Goal: Task Accomplishment & Management: Use online tool/utility

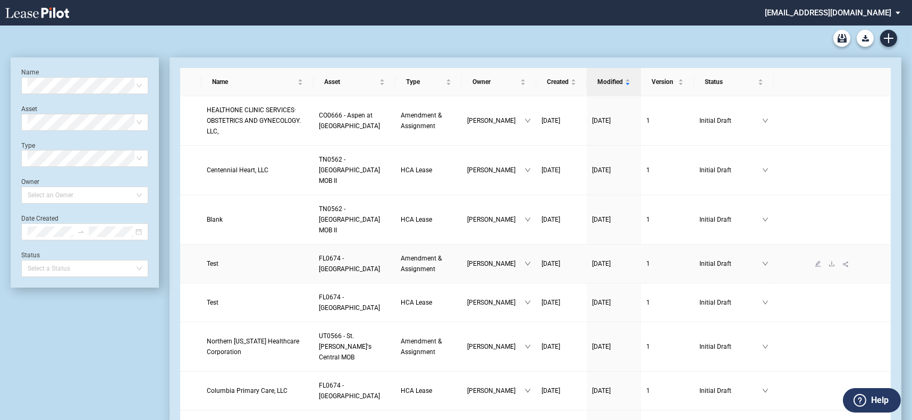
click at [214, 258] on td "Test" at bounding box center [257, 263] width 112 height 39
click at [210, 260] on span "Test" at bounding box center [213, 263] width 12 height 7
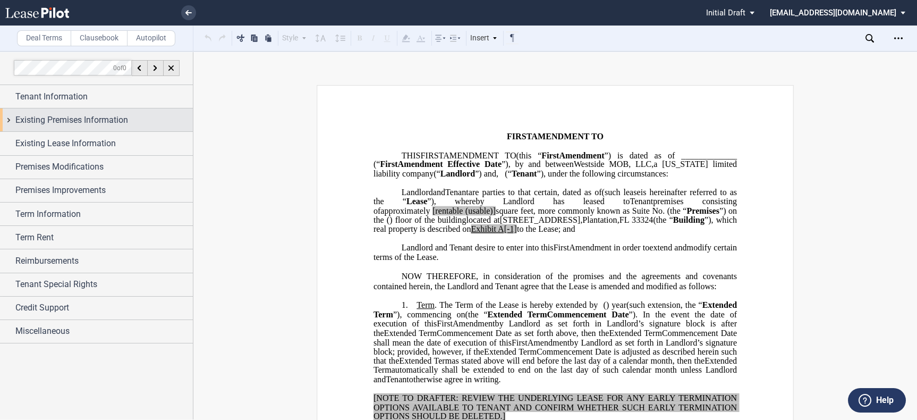
click at [76, 114] on span "Existing Premises Information" at bounding box center [71, 120] width 113 height 13
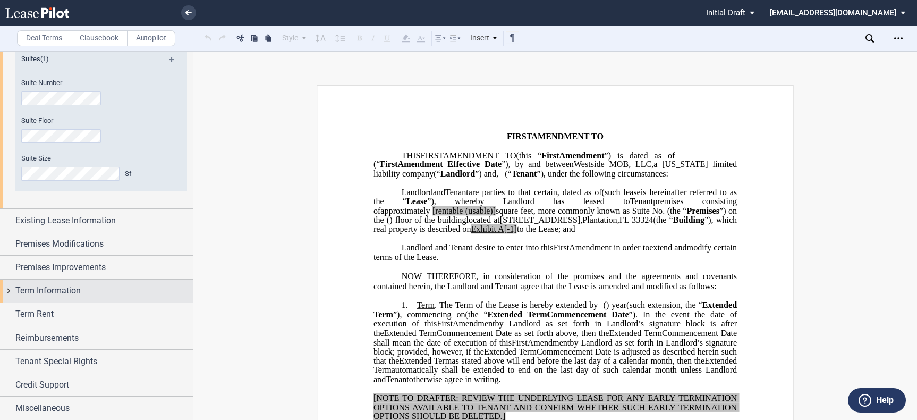
click at [86, 287] on div "Term Information" at bounding box center [103, 290] width 177 height 13
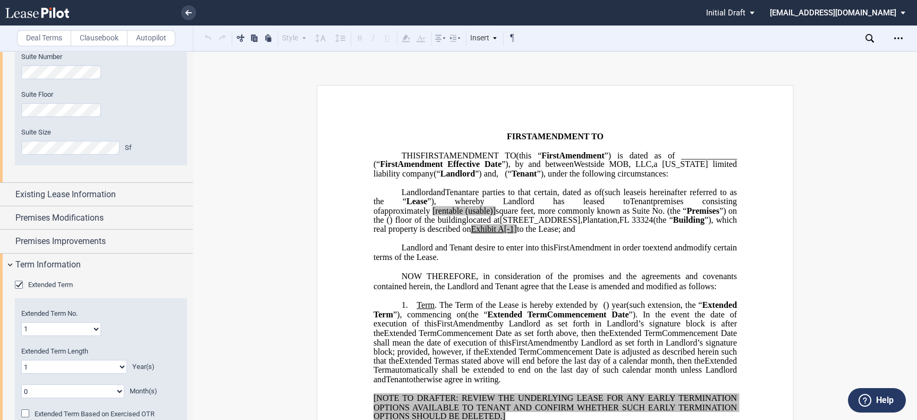
scroll to position [281, 0]
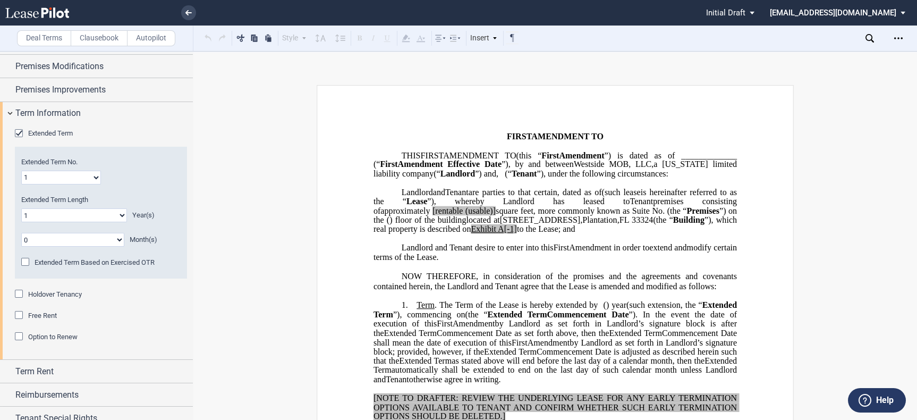
click at [17, 293] on div "Holdover Tenancy" at bounding box center [20, 295] width 11 height 11
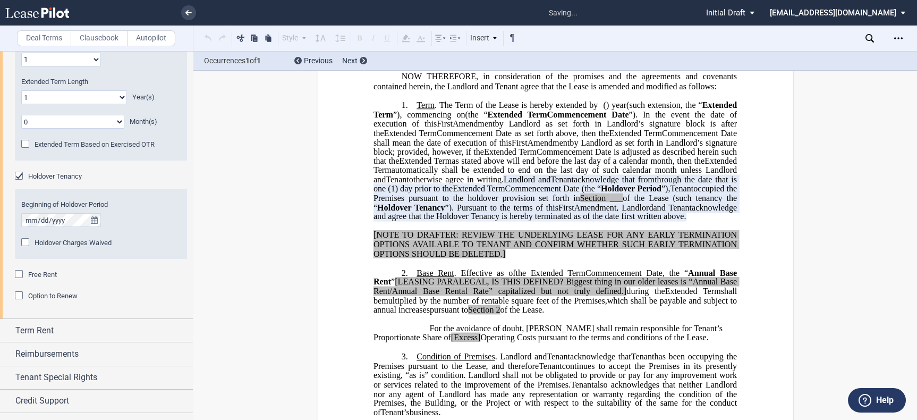
scroll to position [218, 0]
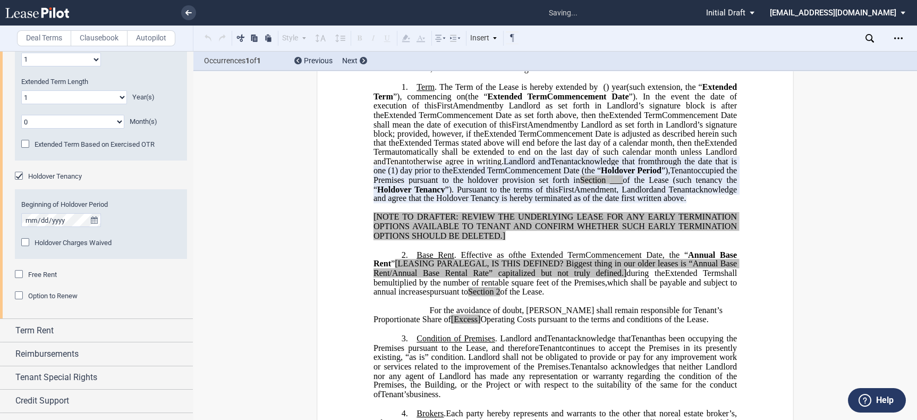
click at [27, 241] on div "Holdover Charges Waived" at bounding box center [26, 243] width 11 height 11
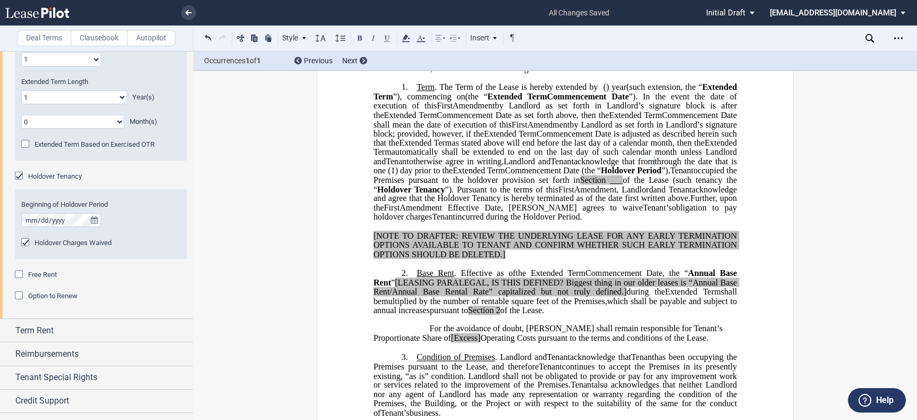
drag, startPoint x: 596, startPoint y: 179, endPoint x: 730, endPoint y: 233, distance: 145.2
click at [730, 222] on p "1. Term . The Term of the Lease is hereby extended by [__________] ﻿ ﻿ ( ﻿ ﻿ ) …" at bounding box center [556, 152] width 364 height 140
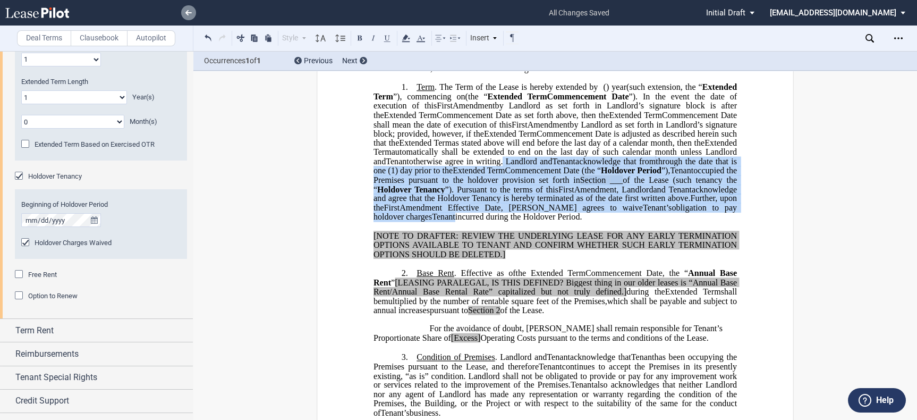
click at [191, 12] on icon at bounding box center [188, 12] width 6 height 5
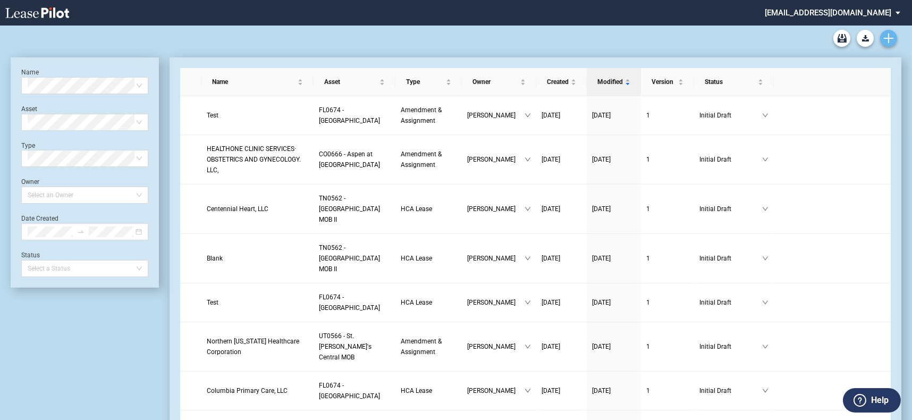
click at [885, 41] on icon "Create new document" at bounding box center [889, 38] width 10 height 10
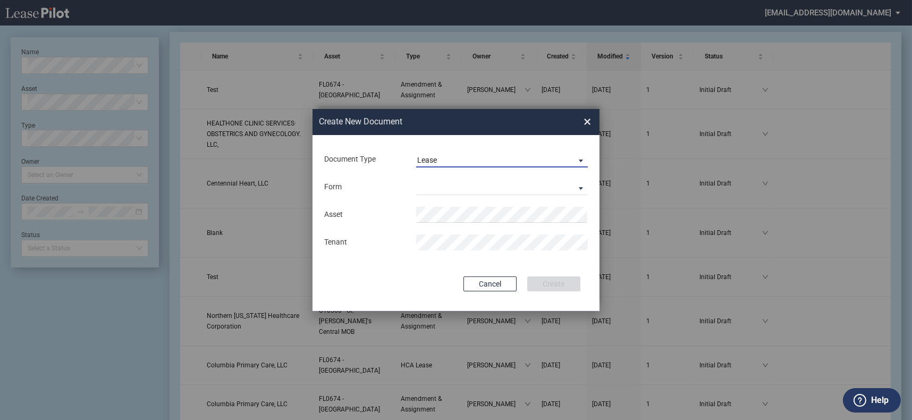
click at [504, 163] on span "Lease" at bounding box center [493, 160] width 153 height 11
click at [503, 154] on md-option "Lease" at bounding box center [503, 161] width 189 height 26
click at [502, 189] on md-select "Medical Office Lease Scottsdale Lease Louisville Lease 1370 Medical Place Lease…" at bounding box center [502, 187] width 172 height 16
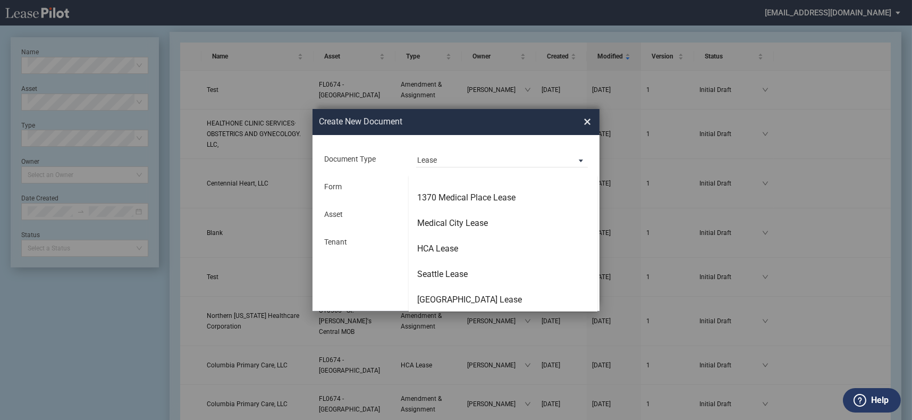
scroll to position [67, 0]
click at [497, 248] on md-option "HCA Lease" at bounding box center [503, 248] width 189 height 26
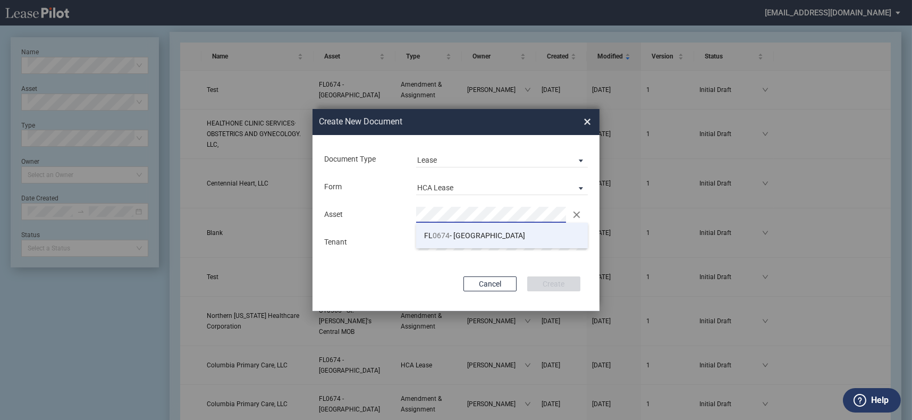
click at [506, 238] on span "FL 0674 - Westside Medical Plaza" at bounding box center [474, 235] width 101 height 9
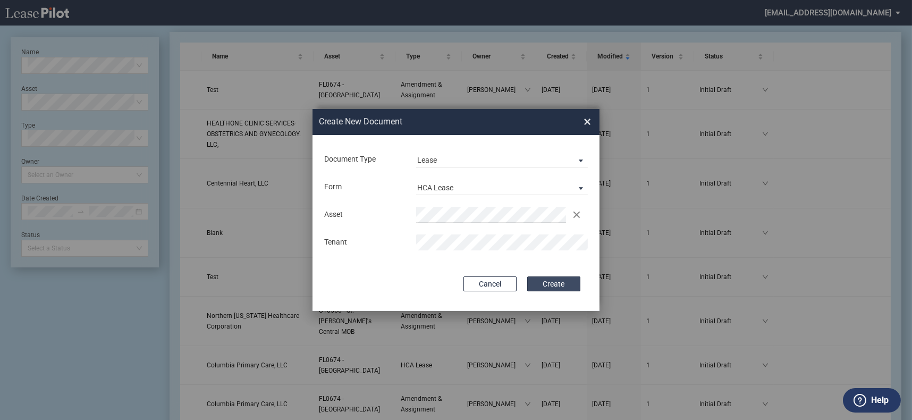
click at [562, 279] on button "Create" at bounding box center [553, 283] width 53 height 15
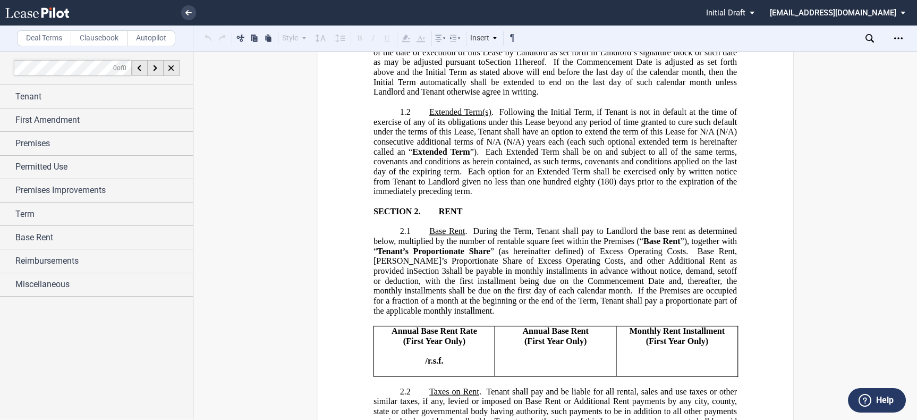
scroll to position [708, 0]
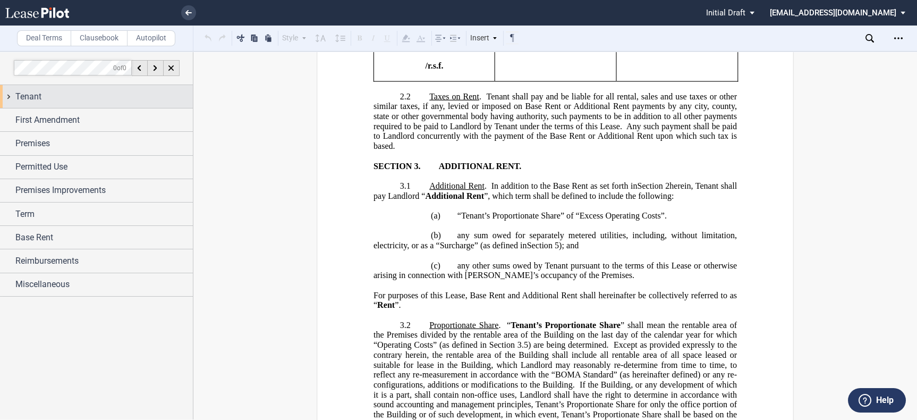
click at [61, 90] on div "Tenant" at bounding box center [103, 96] width 177 height 13
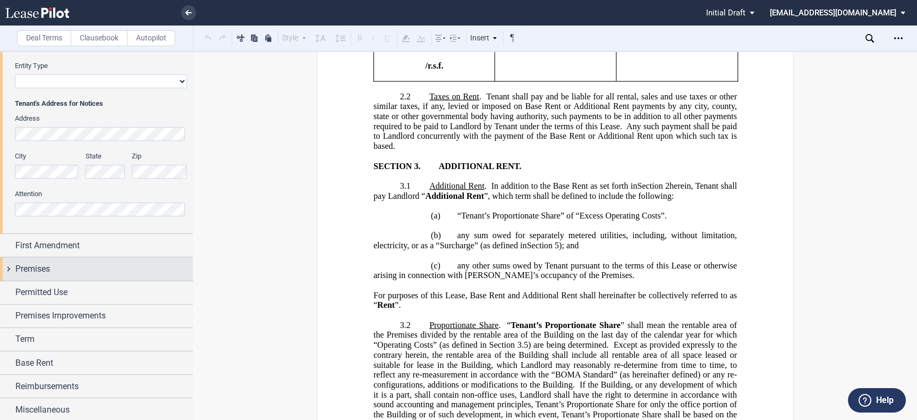
scroll to position [143, 0]
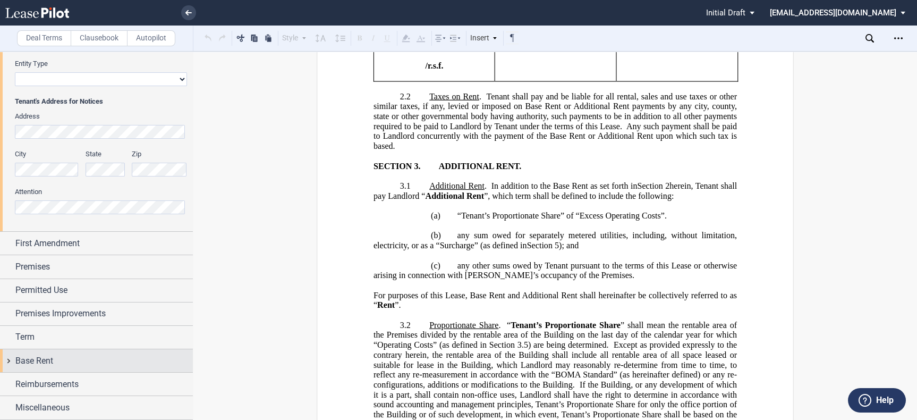
click at [73, 358] on div "Base Rent" at bounding box center [103, 360] width 177 height 13
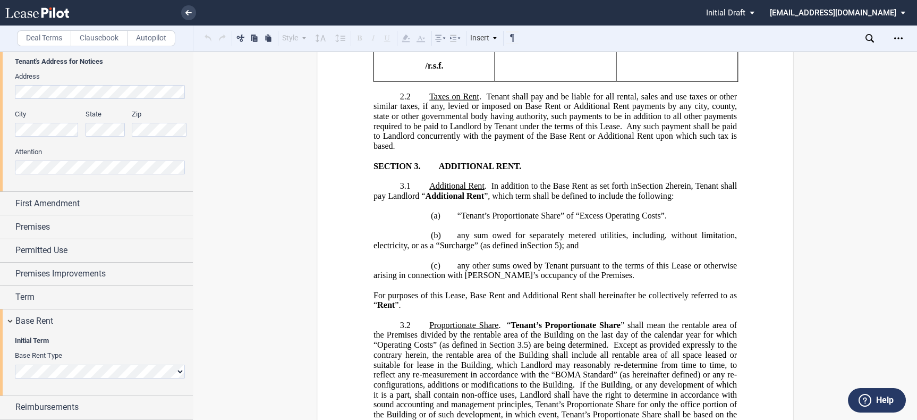
scroll to position [207, 0]
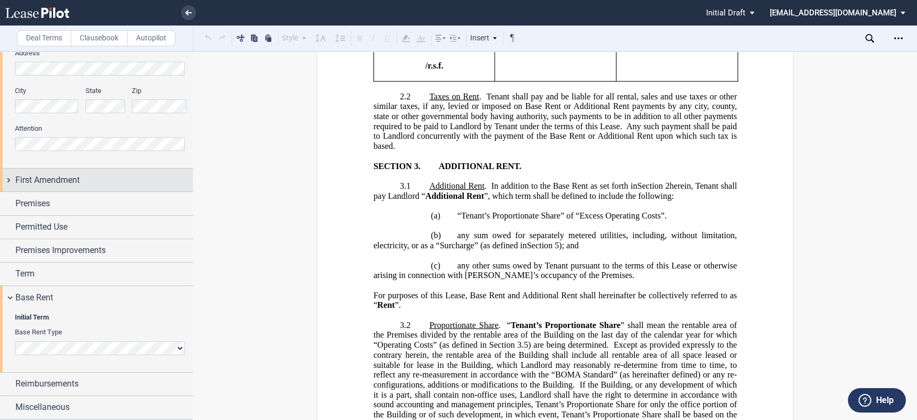
click at [85, 179] on div "First Amendment" at bounding box center [103, 180] width 177 height 13
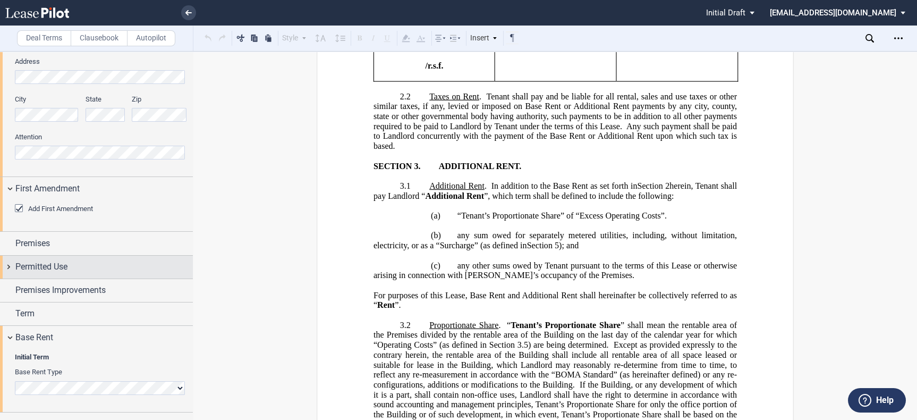
scroll to position [238, 0]
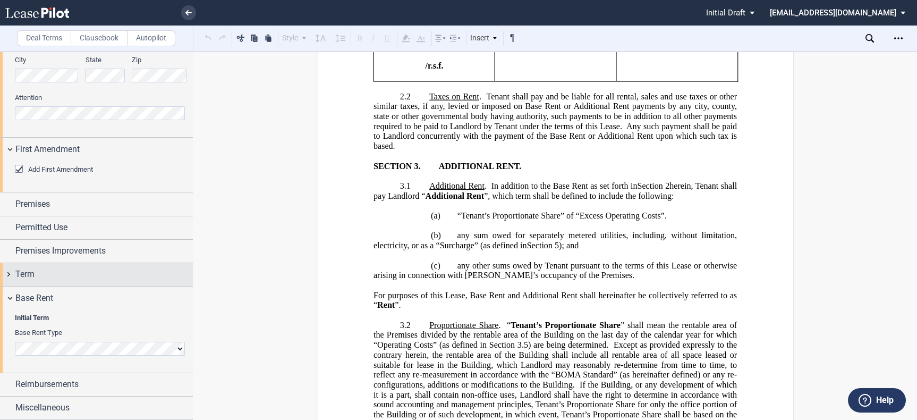
click at [97, 275] on div "Term" at bounding box center [103, 274] width 177 height 13
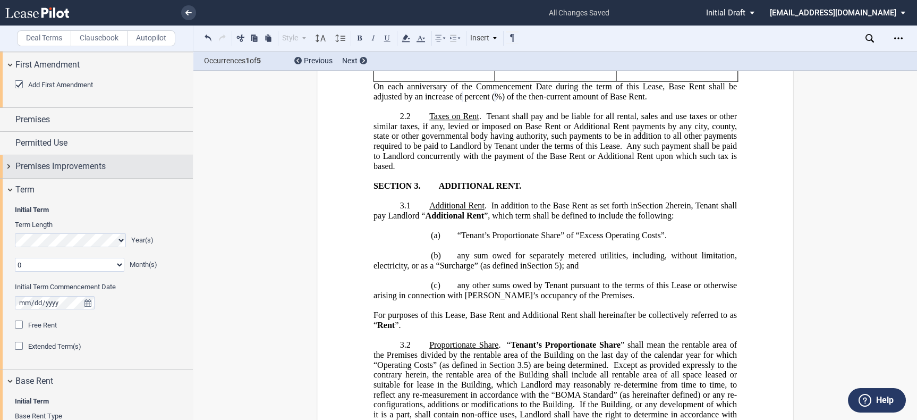
scroll to position [263, 0]
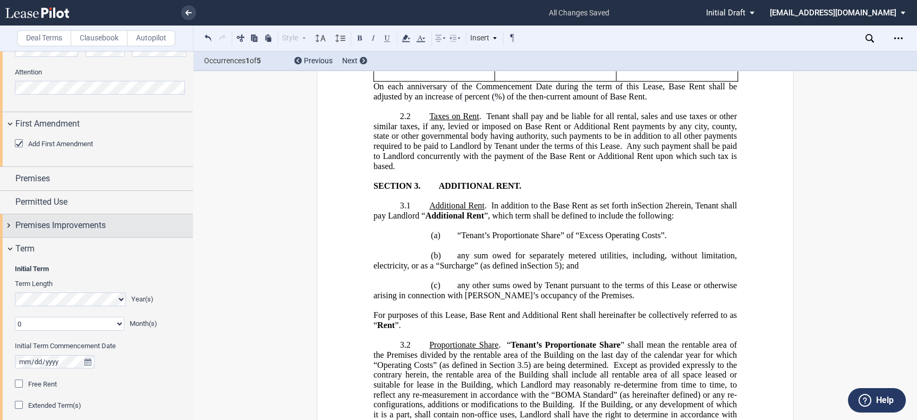
click at [113, 227] on div "Premises Improvements" at bounding box center [103, 225] width 177 height 13
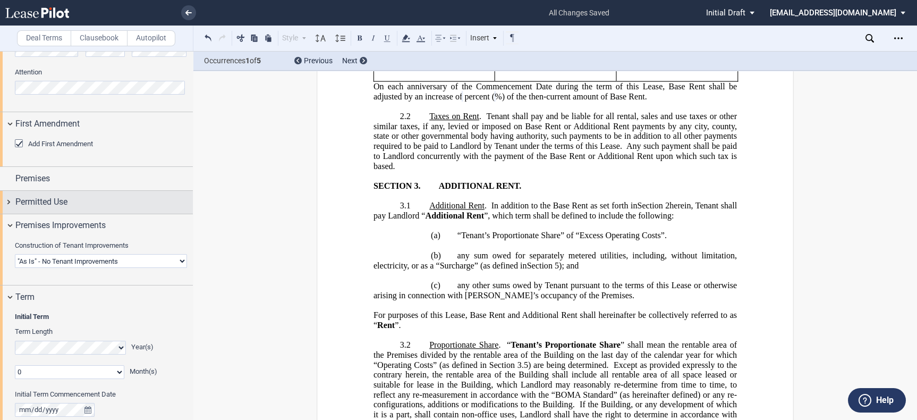
click at [109, 204] on div "Permitted Use" at bounding box center [103, 202] width 177 height 13
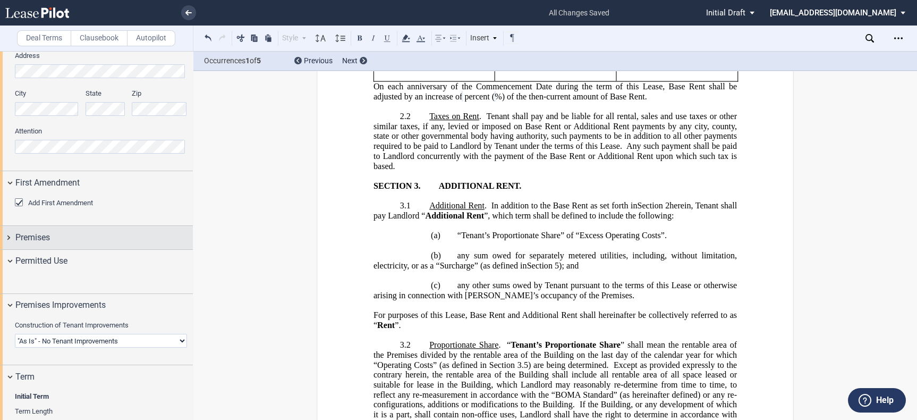
click at [115, 237] on div "Premises" at bounding box center [103, 237] width 177 height 13
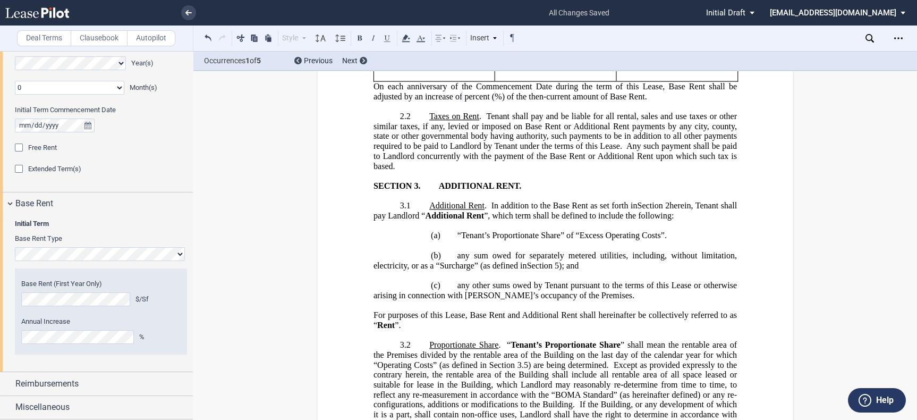
scroll to position [945, 0]
click at [117, 376] on div "Reimbursements" at bounding box center [96, 383] width 193 height 23
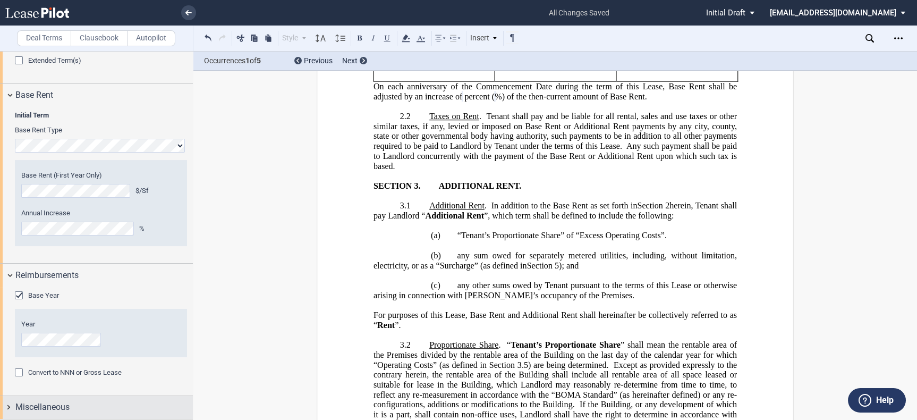
click at [111, 404] on div "Miscellaneous" at bounding box center [103, 407] width 177 height 13
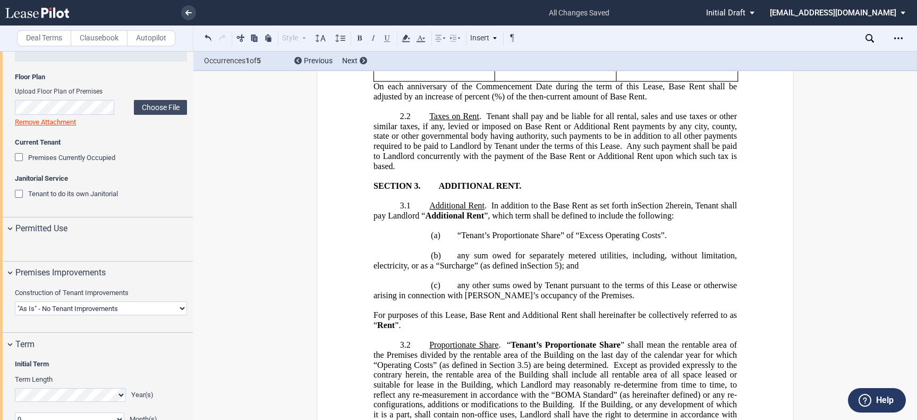
scroll to position [453, 0]
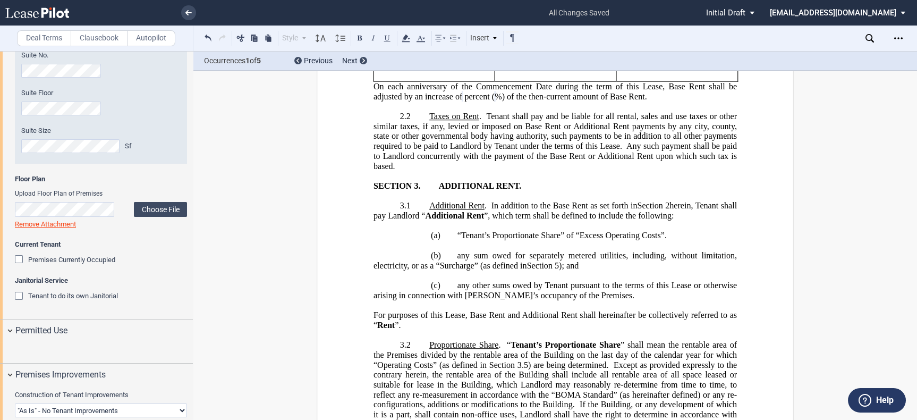
click at [89, 42] on label "Clausebook" at bounding box center [99, 38] width 57 height 16
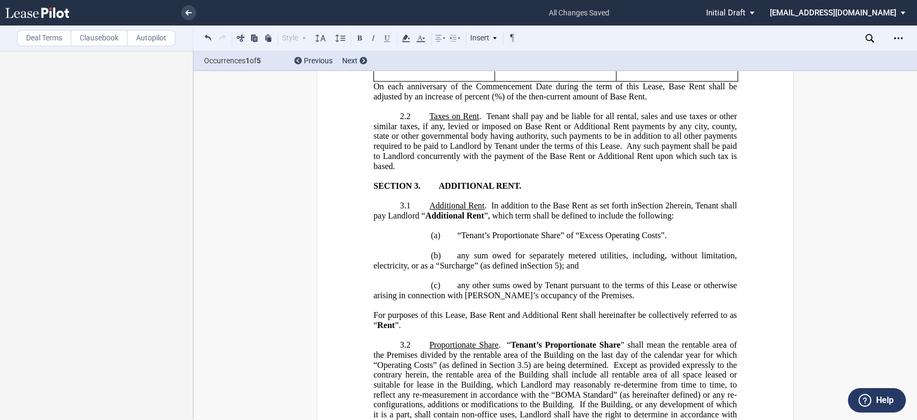
scroll to position [0, 0]
click at [196, 9] on ul "all changes saved Pending... Pending... Initial Draft Initial Draft In Negotiat…" at bounding box center [458, 13] width 917 height 26
click at [189, 10] on icon at bounding box center [188, 12] width 6 height 5
